Goal: Transaction & Acquisition: Purchase product/service

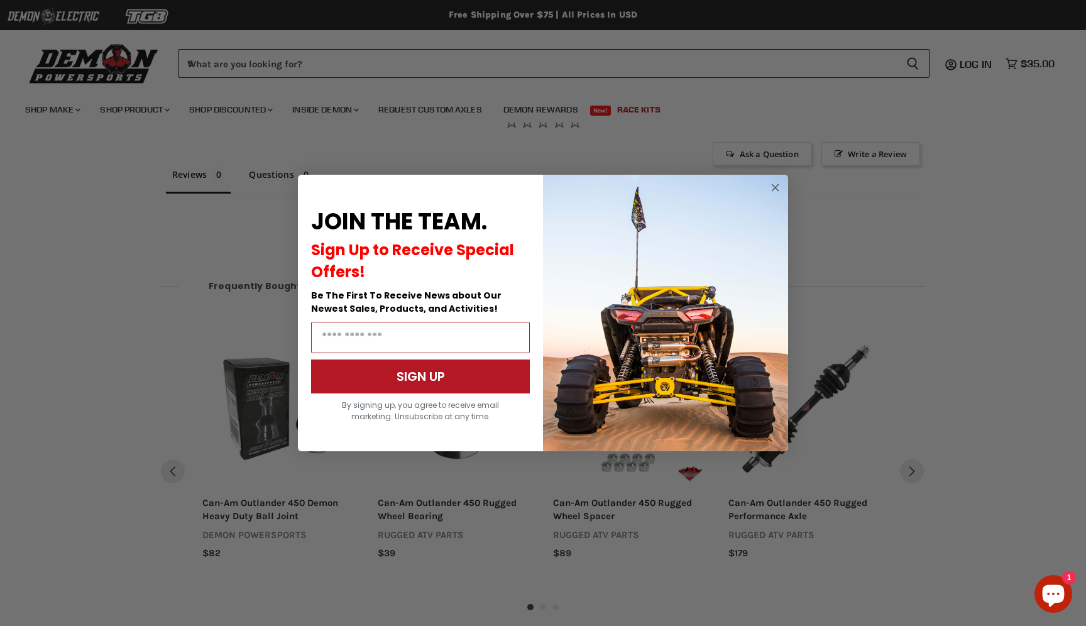
scroll to position [790, 0]
